Goal: Task Accomplishment & Management: Complete application form

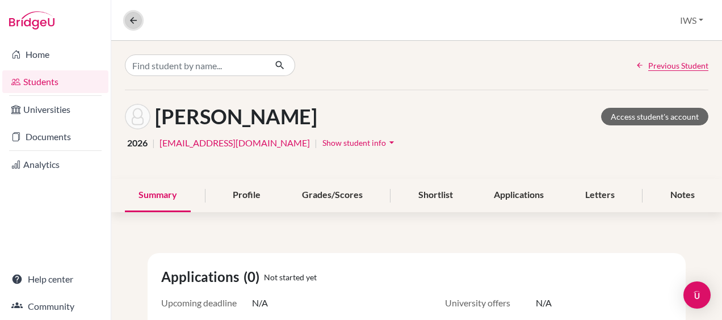
click at [128, 22] on icon at bounding box center [133, 20] width 10 height 10
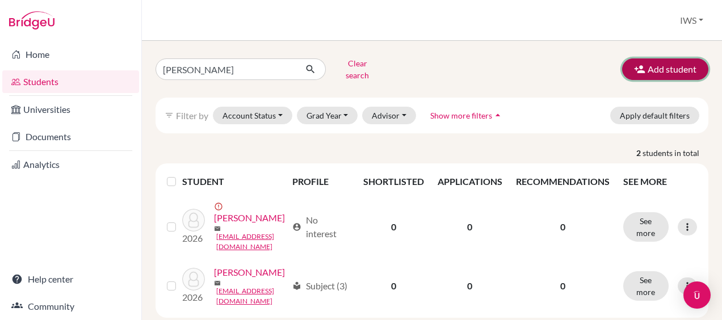
click at [652, 71] on button "Add student" at bounding box center [665, 69] width 86 height 22
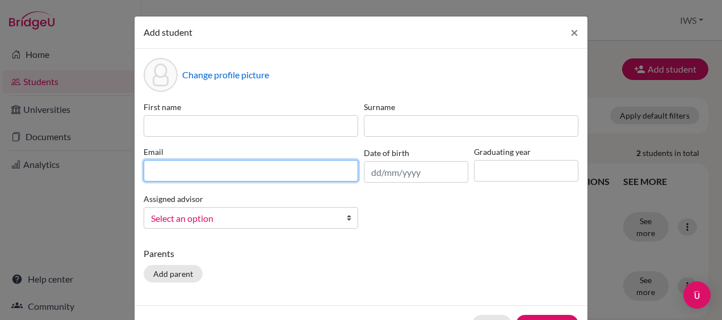
click at [306, 167] on input at bounding box center [251, 171] width 214 height 22
paste input "[PERSON_NAME][EMAIL_ADDRESS][PERSON_NAME][DOMAIN_NAME]"
type input "[PERSON_NAME][EMAIL_ADDRESS][PERSON_NAME][DOMAIN_NAME]"
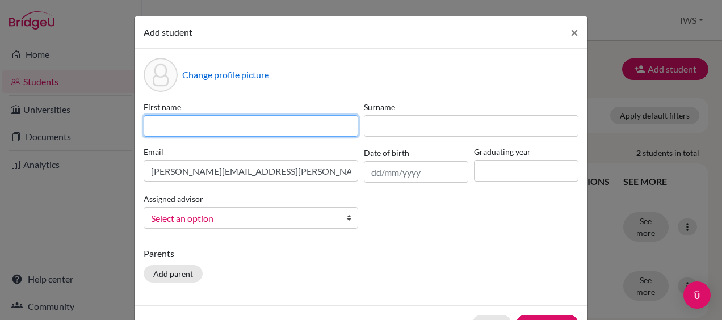
click at [259, 128] on input at bounding box center [251, 126] width 214 height 22
type input "[PERSON_NAME]"
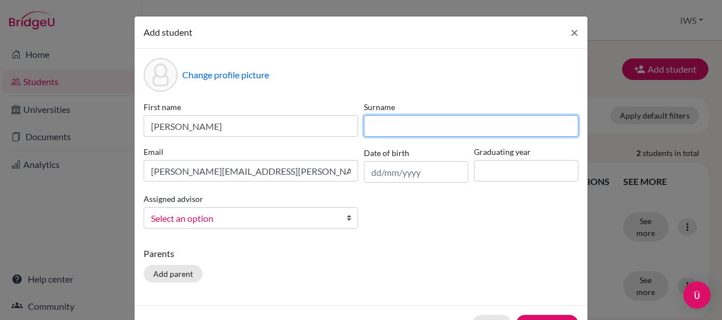
type input "[PERSON_NAME]"
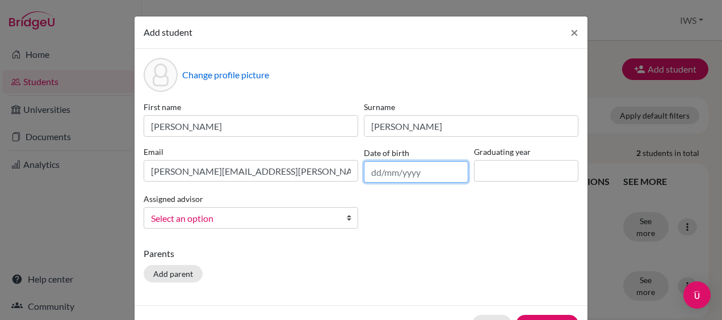
type input "[DATE]"
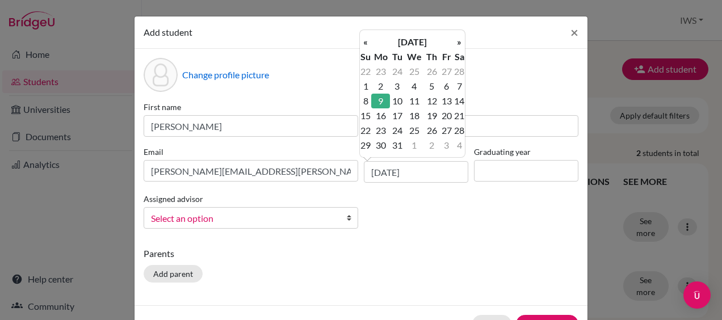
click at [435, 189] on div "First name [PERSON_NAME] [PERSON_NAME] Email [PERSON_NAME][EMAIL_ADDRESS][PERSO…" at bounding box center [361, 169] width 440 height 137
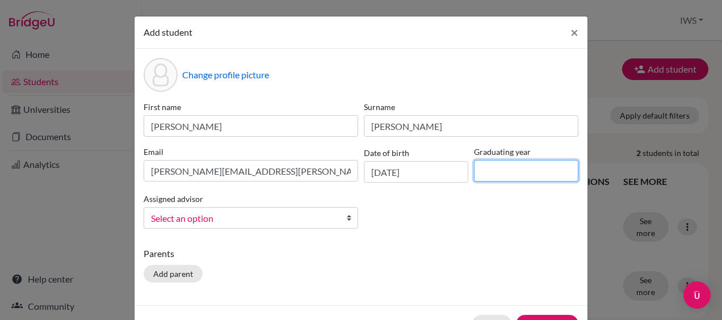
click at [501, 169] on input at bounding box center [526, 171] width 104 height 22
type input "2026"
click at [504, 235] on div "First name [PERSON_NAME] [PERSON_NAME] [PERSON_NAME][EMAIL_ADDRESS][PERSON_NAME…" at bounding box center [361, 169] width 440 height 137
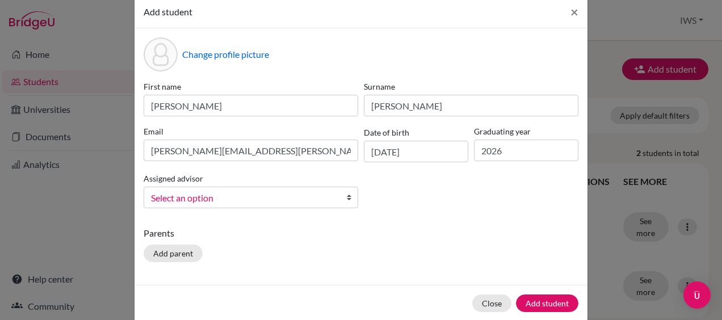
scroll to position [36, 0]
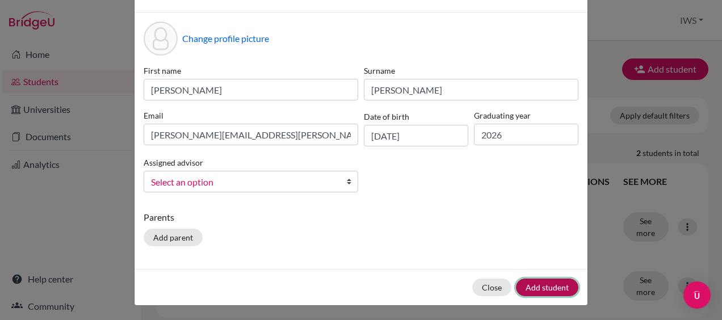
click at [539, 279] on button "Add student" at bounding box center [547, 288] width 62 height 18
